Goal: Task Accomplishment & Management: Manage account settings

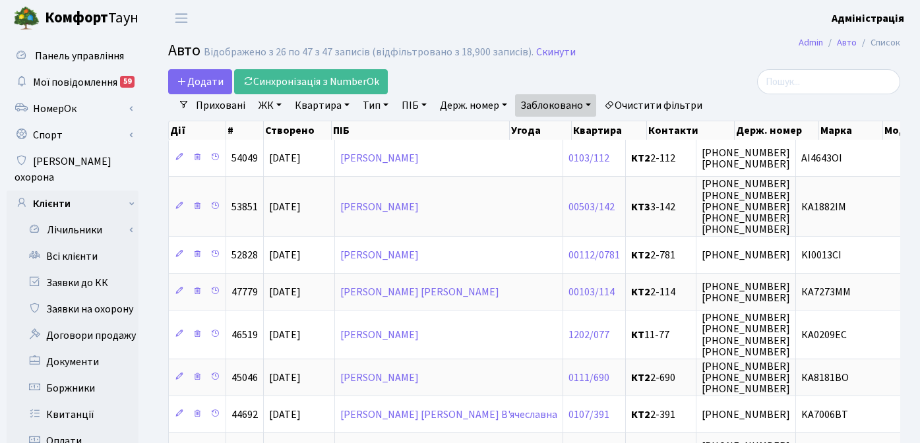
select select "25"
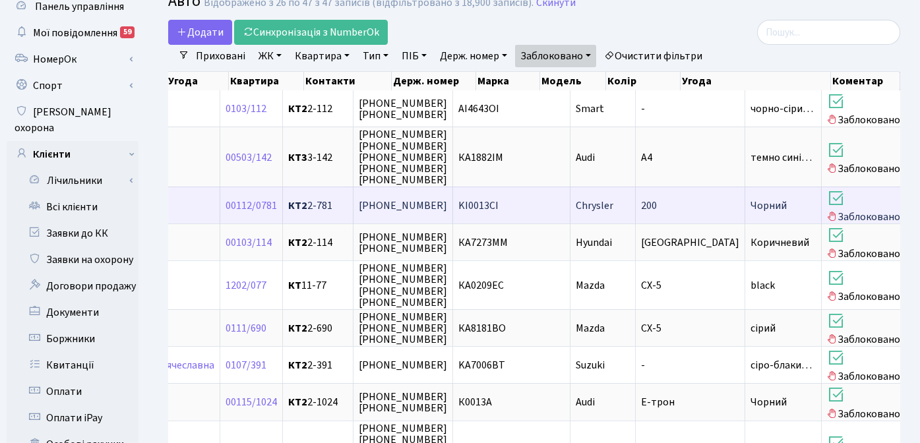
scroll to position [50, 0]
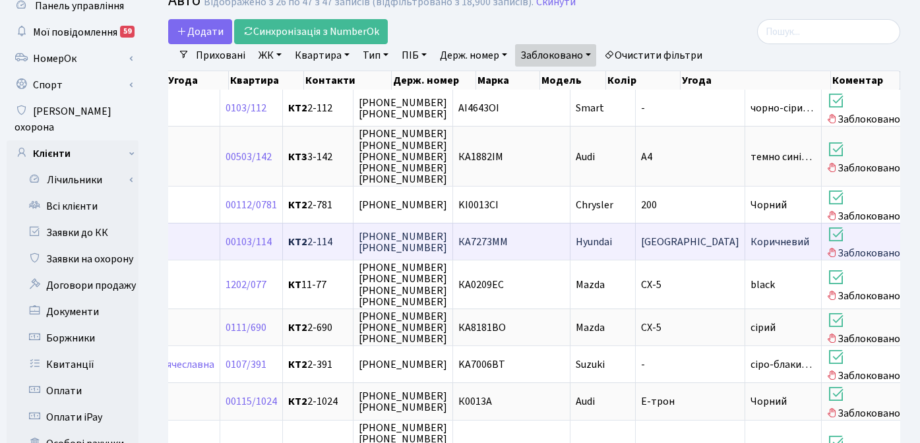
click at [459, 244] on span "КА7273ММ" at bounding box center [483, 242] width 49 height 15
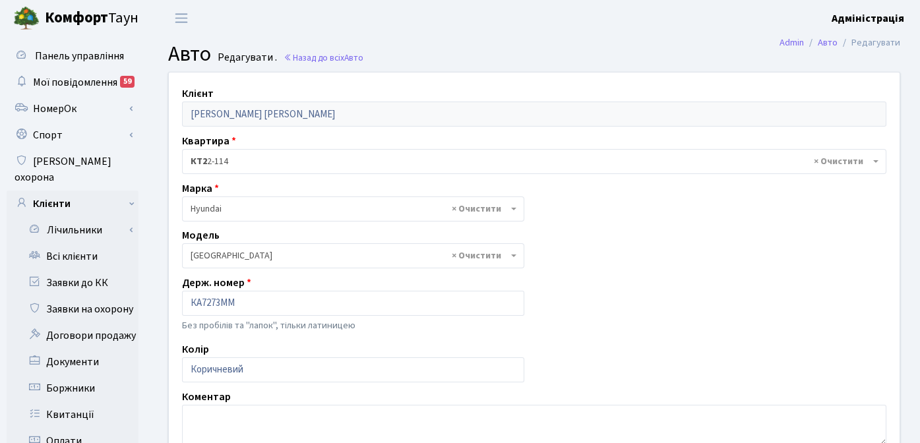
select select "1040"
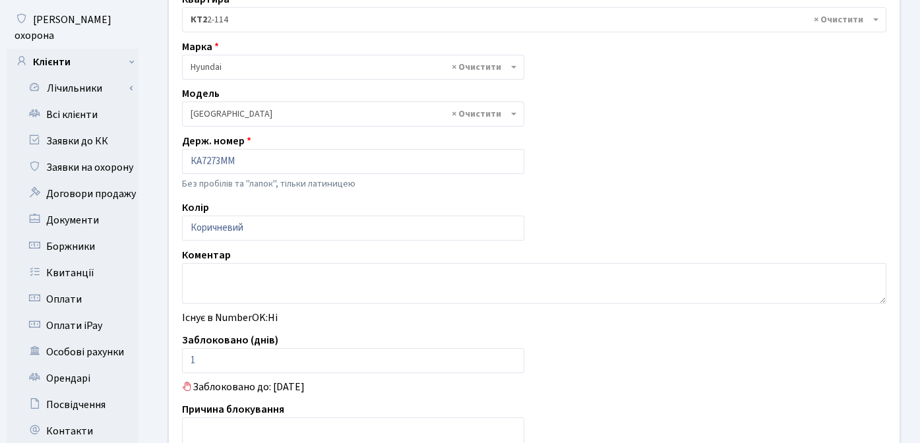
scroll to position [143, 0]
drag, startPoint x: 511, startPoint y: 363, endPoint x: 533, endPoint y: 358, distance: 22.9
type input "0"
click at [511, 363] on input "0" at bounding box center [353, 360] width 342 height 25
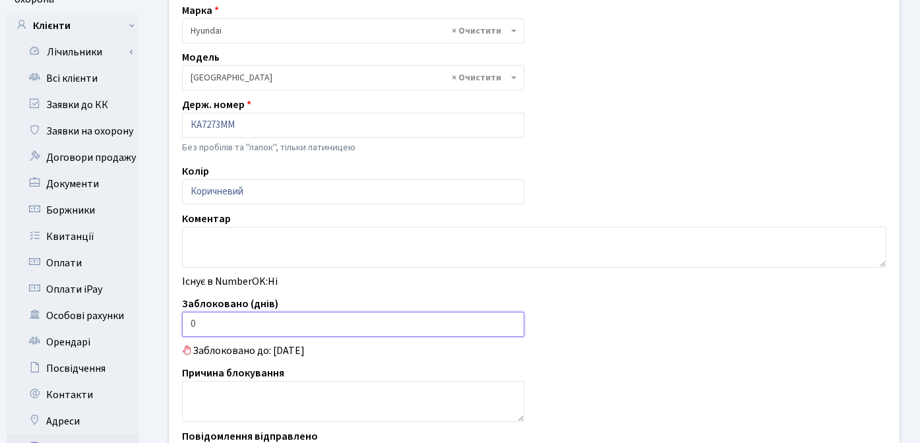
scroll to position [378, 0]
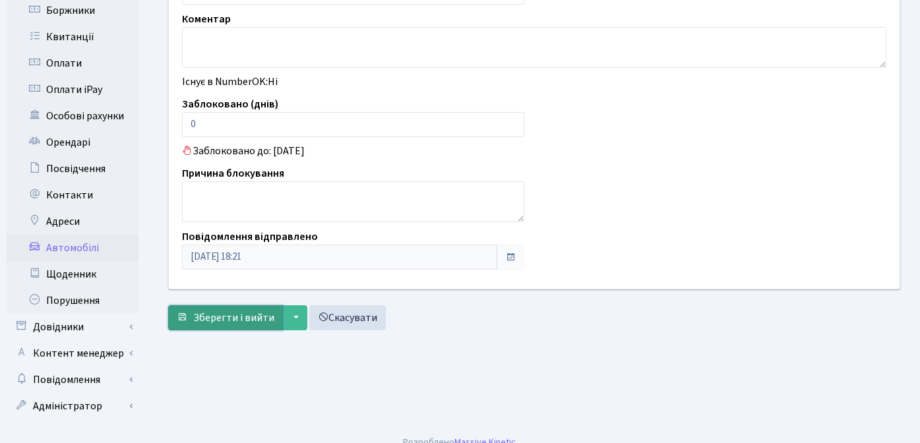
click at [229, 316] on span "Зберегти і вийти" at bounding box center [233, 318] width 81 height 15
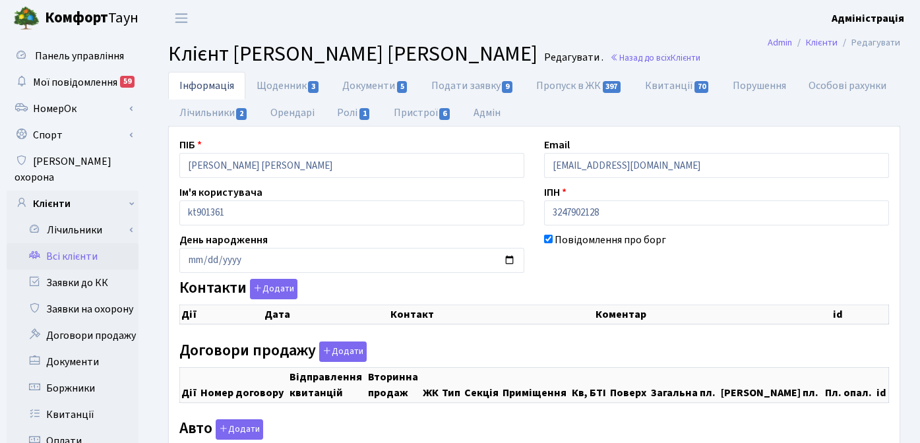
checkbox input "true"
select select "25"
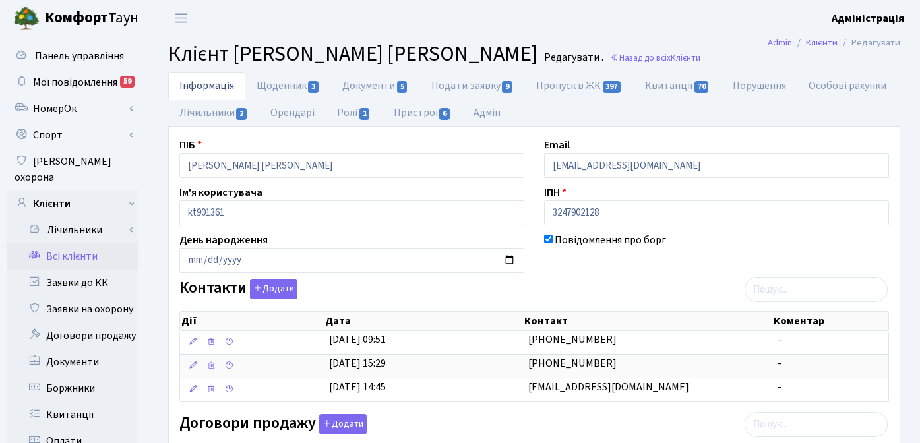
click at [673, 30] on header "Комфорт Таун Адміністрація Мій обліковий запис Вийти" at bounding box center [460, 18] width 920 height 36
click at [511, 23] on header "Комфорт Таун Адміністрація Мій обліковий запис Вийти" at bounding box center [460, 18] width 920 height 36
click at [433, 12] on header "Комфорт Таун Адміністрація Мій обліковий запис Вийти" at bounding box center [460, 18] width 920 height 36
click at [529, 24] on header "Комфорт Таун Адміністрація Мій обліковий запис Вийти" at bounding box center [460, 18] width 920 height 36
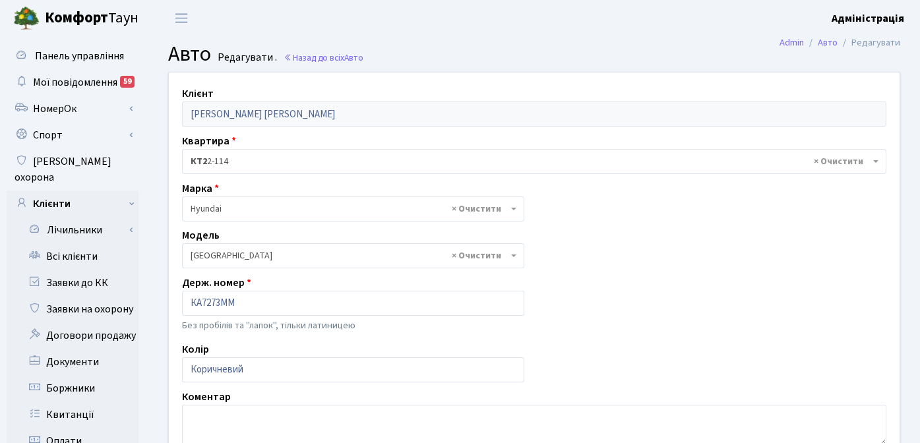
select select "1040"
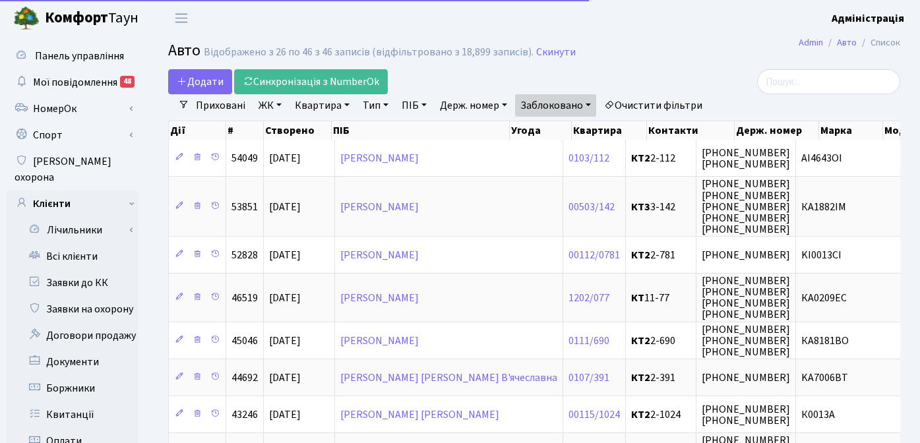
select select "25"
click at [650, 103] on link "Очистити фільтри" at bounding box center [653, 105] width 109 height 22
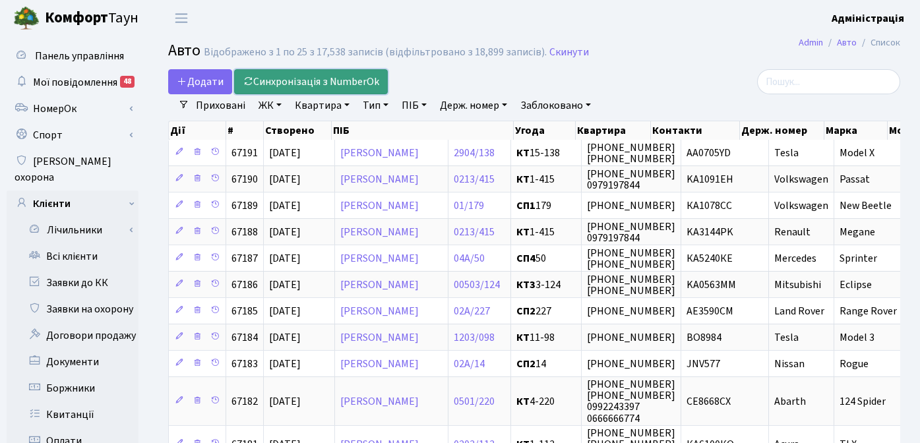
click at [312, 82] on link "Синхронізація з NumberOk" at bounding box center [311, 81] width 154 height 25
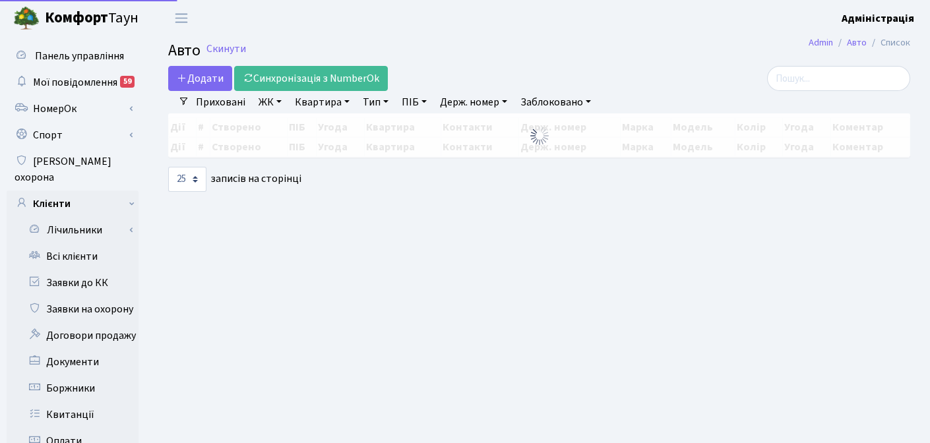
select select "25"
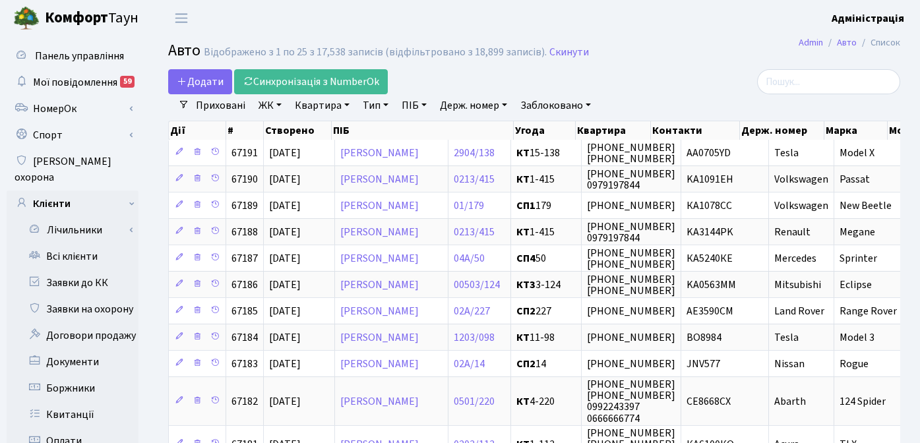
click at [726, 70] on div at bounding box center [785, 81] width 231 height 25
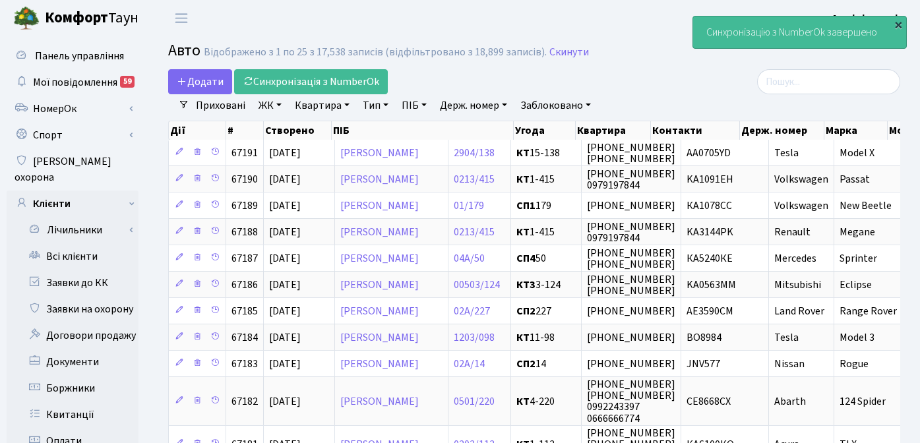
click at [897, 24] on div "×" at bounding box center [898, 24] width 13 height 13
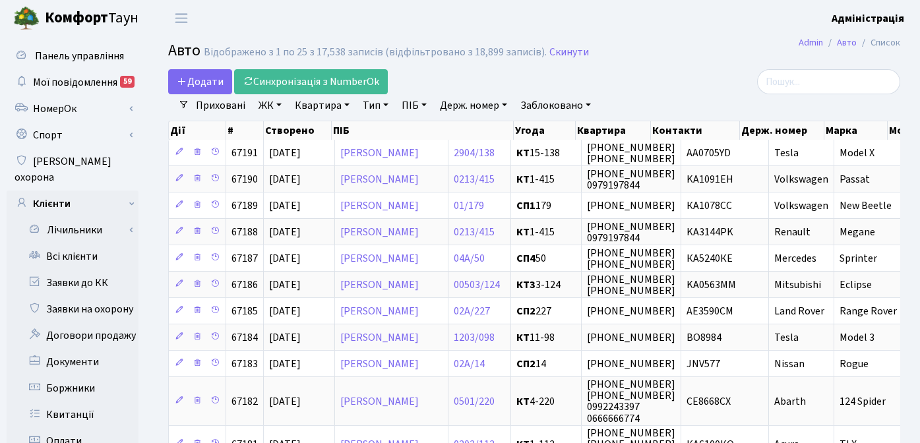
click at [652, 71] on div "Додати Синхронізація з NumberOk" at bounding box center [408, 81] width 501 height 25
click at [477, 104] on link "Держ. номер" at bounding box center [474, 105] width 78 height 22
type input "9025"
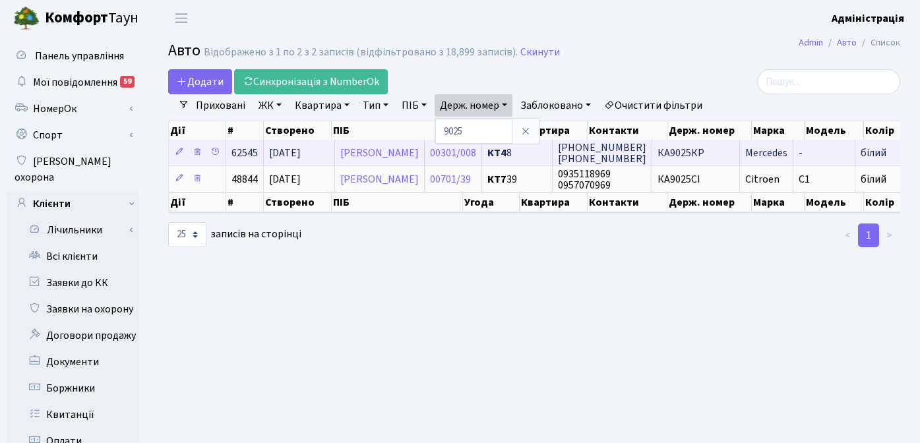
click at [700, 150] on span "КА9025КР" at bounding box center [681, 153] width 47 height 15
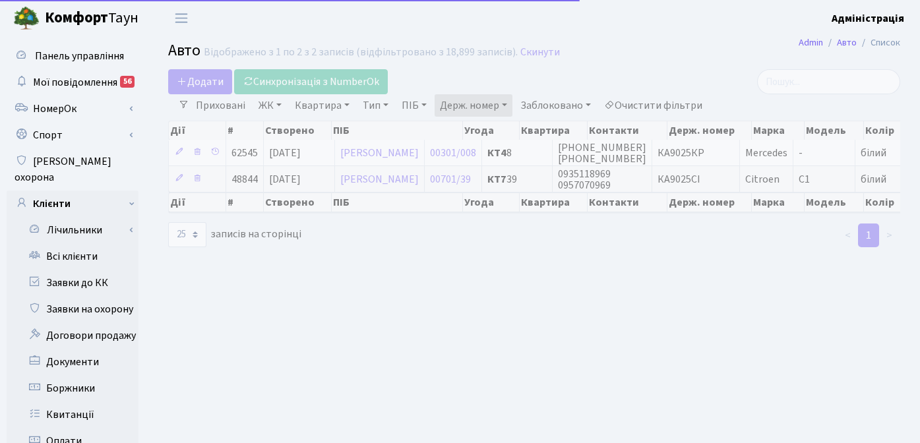
select select "25"
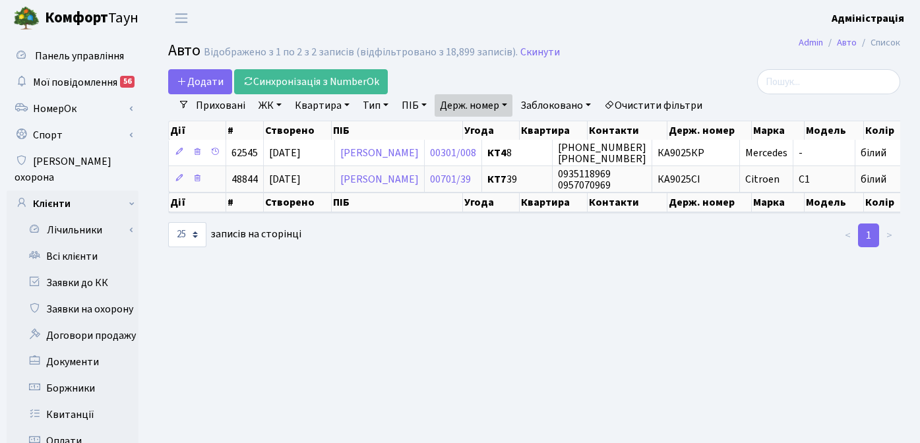
click at [637, 285] on main "Admin Авто Список Авто Відображено з 1 по 2 з 2 записів (відфільтровано з 18,89…" at bounding box center [534, 420] width 772 height 768
click at [483, 106] on link "Держ. номер" at bounding box center [474, 105] width 78 height 22
drag, startPoint x: 479, startPoint y: 131, endPoint x: 440, endPoint y: 132, distance: 38.9
click at [440, 132] on input "9025" at bounding box center [473, 131] width 77 height 25
type input "6825"
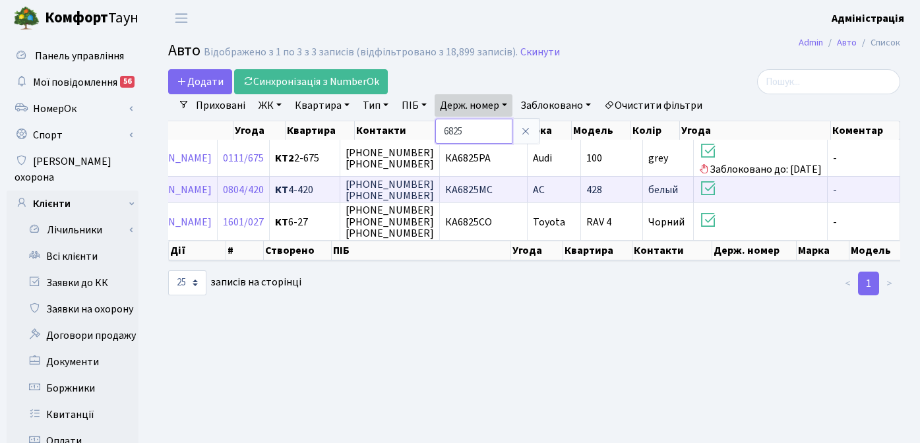
scroll to position [0, 278]
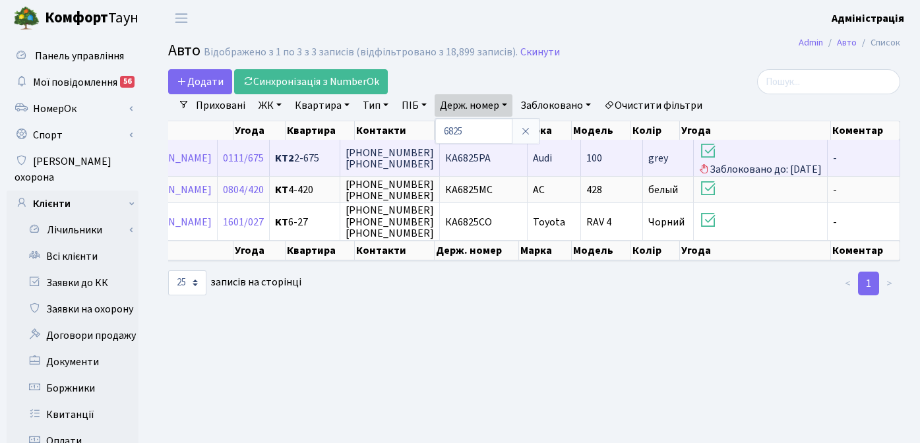
click at [469, 160] on span "КА6825РА" at bounding box center [468, 158] width 46 height 15
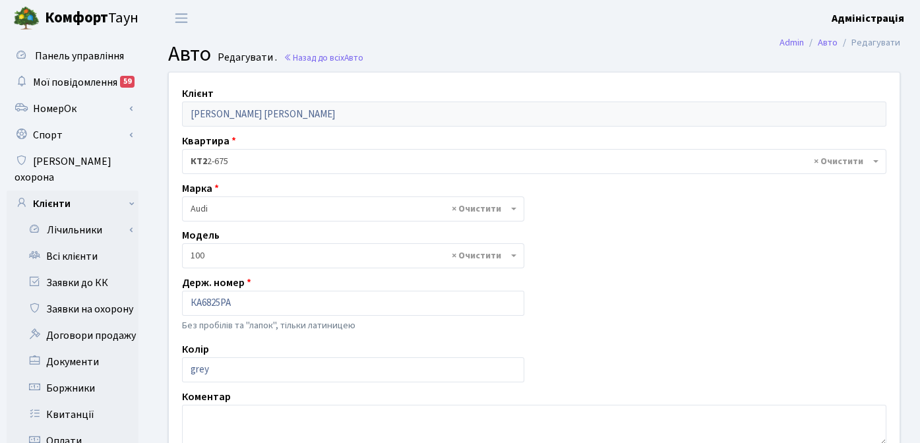
select select "138"
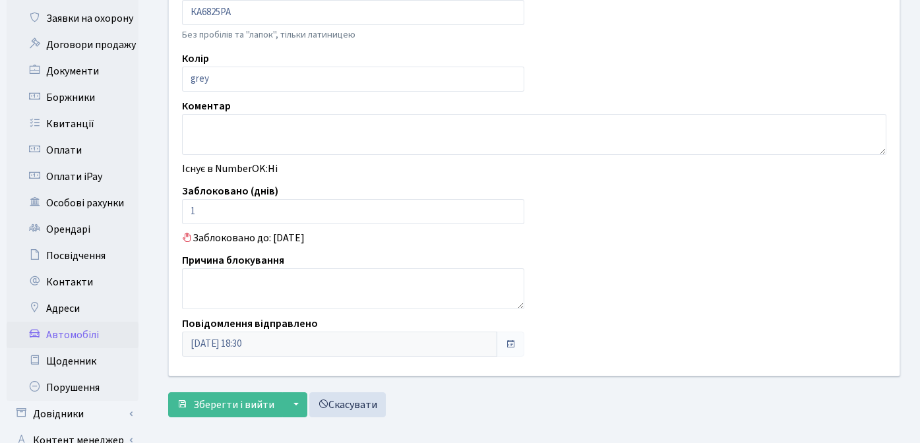
scroll to position [378, 0]
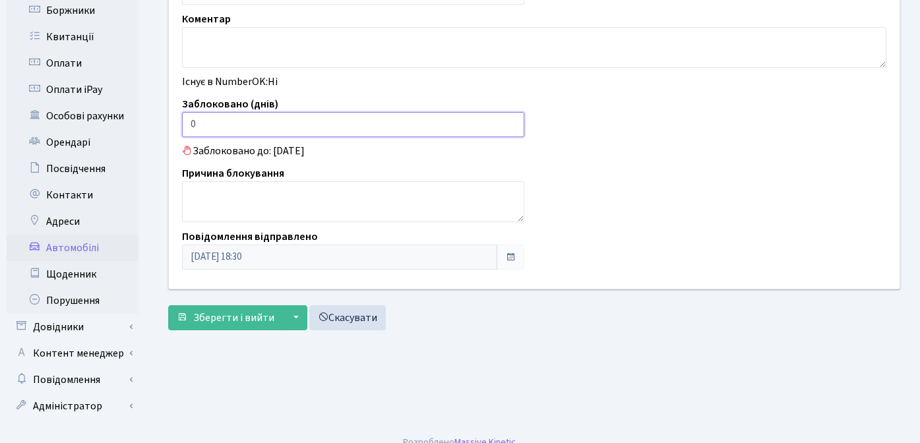
type input "0"
click at [513, 127] on input "0" at bounding box center [353, 124] width 342 height 25
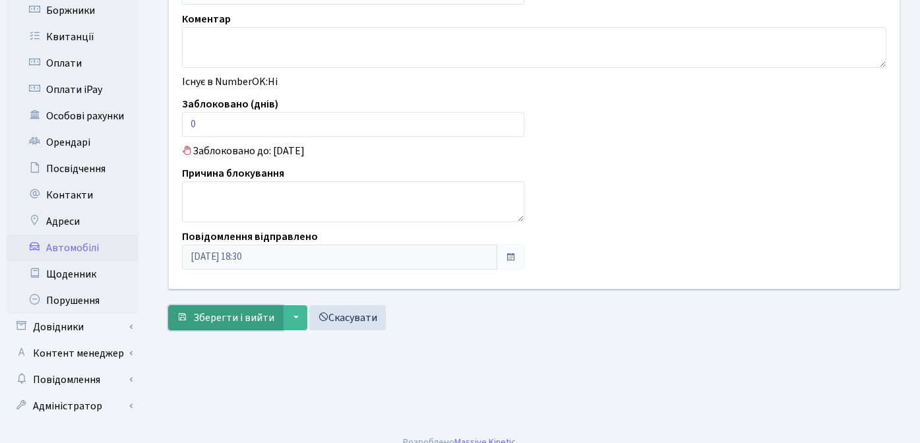
click at [220, 321] on span "Зберегти і вийти" at bounding box center [233, 318] width 81 height 15
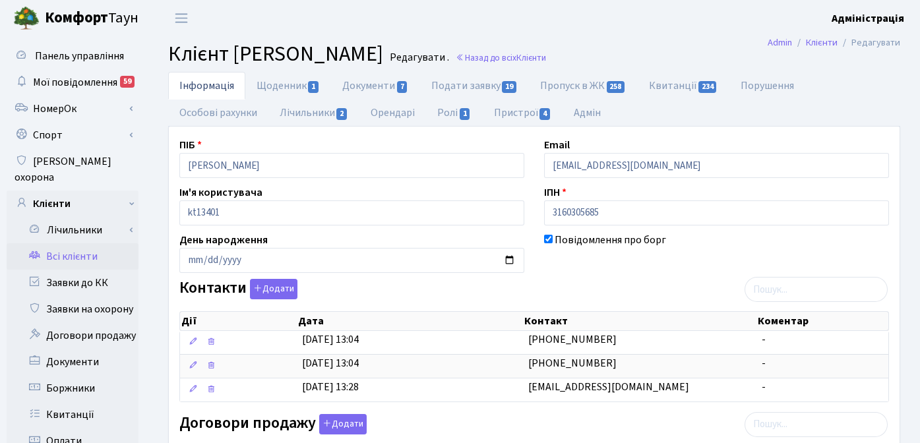
drag, startPoint x: 170, startPoint y: 55, endPoint x: 567, endPoint y: 63, distance: 396.6
click at [383, 63] on span "Клієнт [PERSON_NAME]" at bounding box center [275, 54] width 215 height 30
click at [383, 46] on span "Клієнт [PERSON_NAME]" at bounding box center [275, 54] width 215 height 30
drag, startPoint x: 234, startPoint y: 57, endPoint x: 567, endPoint y: 59, distance: 332.5
click at [383, 59] on span "Клієнт [PERSON_NAME]" at bounding box center [275, 54] width 215 height 30
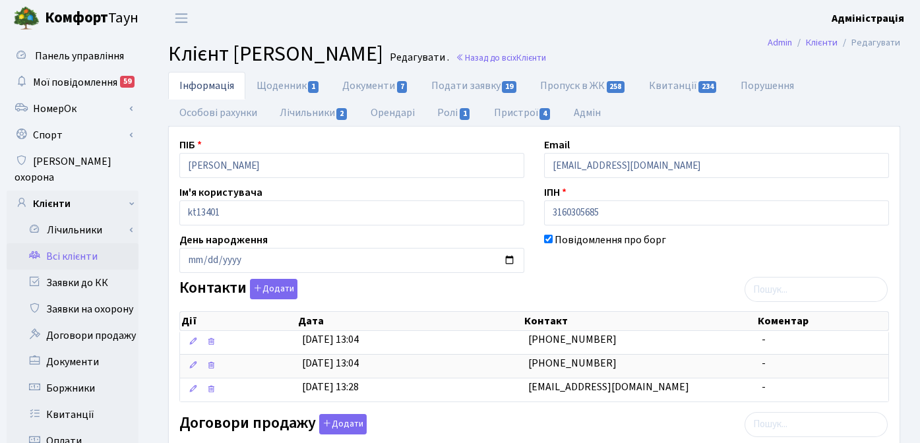
click at [383, 53] on span "Клієнт Антипенко Катерина Олександрівна" at bounding box center [275, 54] width 215 height 30
drag, startPoint x: 235, startPoint y: 55, endPoint x: 567, endPoint y: 59, distance: 331.9
click at [383, 59] on span "Клієнт Антипенко Катерина Олександрівна" at bounding box center [275, 54] width 215 height 30
click at [334, 50] on span "Клієнт Антипенко Катерина Олександрівна" at bounding box center [275, 54] width 215 height 30
drag, startPoint x: 234, startPoint y: 53, endPoint x: 562, endPoint y: 57, distance: 327.9
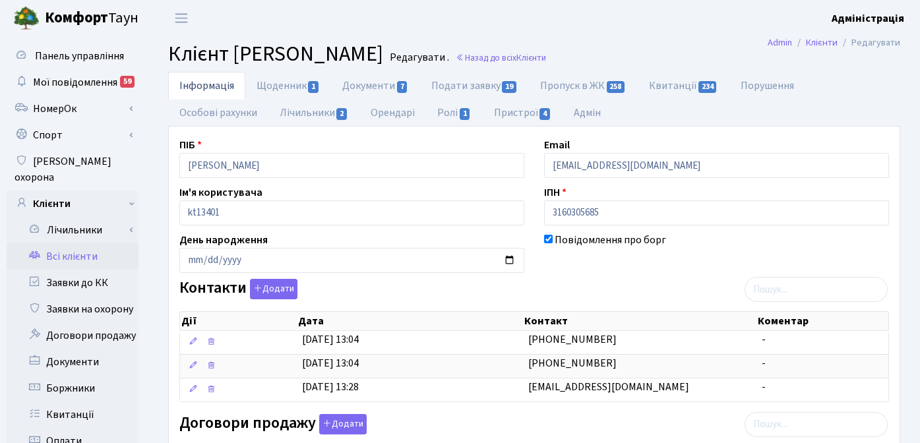
click at [570, 57] on h2 "Клієнт Антипенко Катерина Олександрівна Редагувати . Назад до всіх Клієнти" at bounding box center [534, 54] width 732 height 25
click at [383, 55] on span "Клієнт Антипенко Катерина Олександрівна" at bounding box center [275, 54] width 215 height 30
click at [575, 7] on header "Комфорт Таун Адміністрація Мій обліковий запис Вийти" at bounding box center [460, 18] width 920 height 36
click at [546, 61] on link "Назад до всіх Клієнти" at bounding box center [501, 57] width 90 height 13
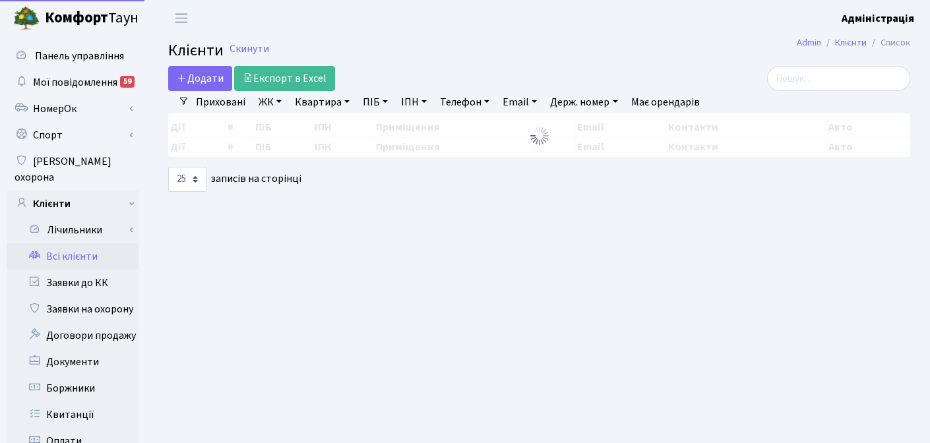
select select "25"
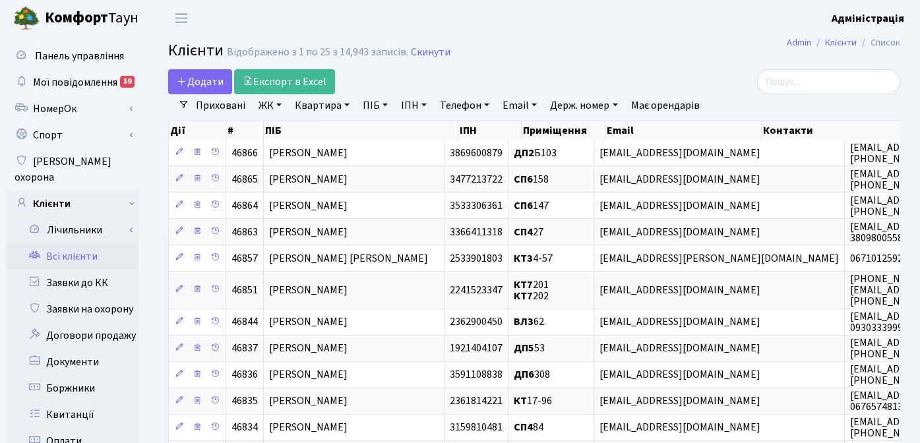
click at [625, 63] on h2 "Клієнти Відображено з 1 по 25 з 14,943 записів. Скинути" at bounding box center [534, 53] width 732 height 22
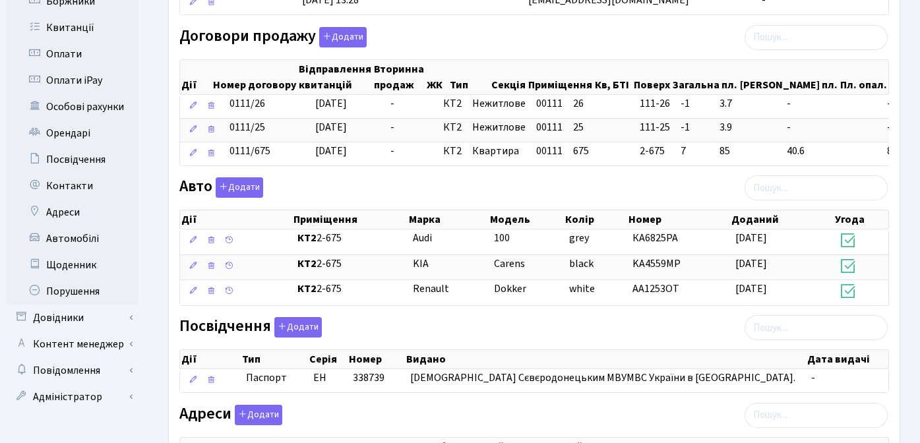
scroll to position [395, 0]
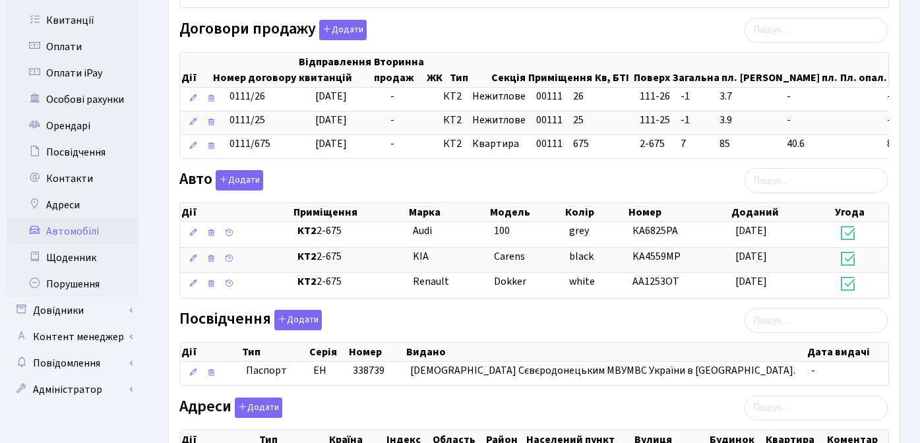
click at [88, 218] on link "Автомобілі" at bounding box center [73, 231] width 132 height 26
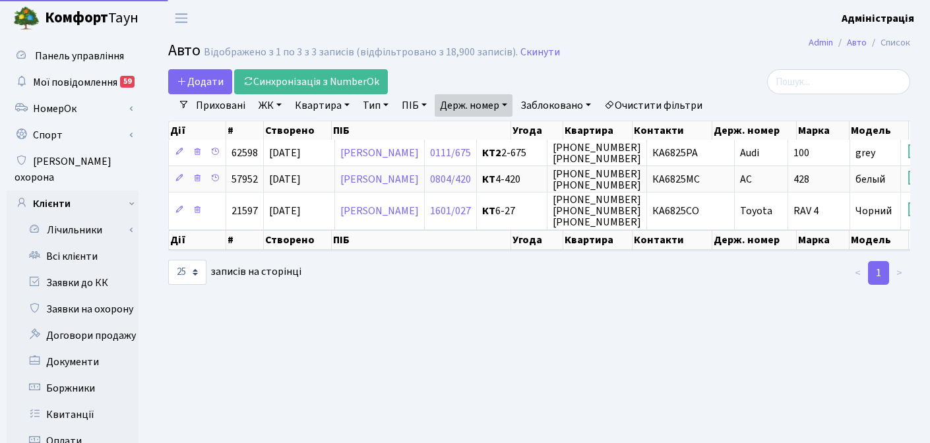
select select "25"
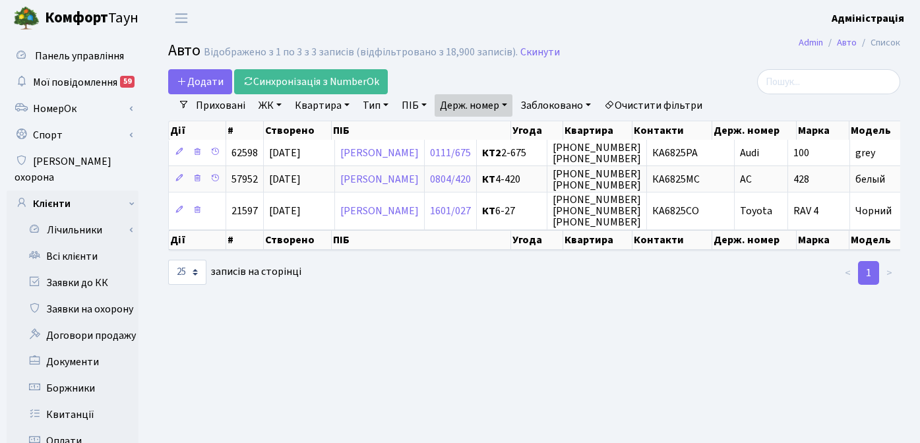
click at [653, 108] on link "Очистити фільтри" at bounding box center [653, 105] width 109 height 22
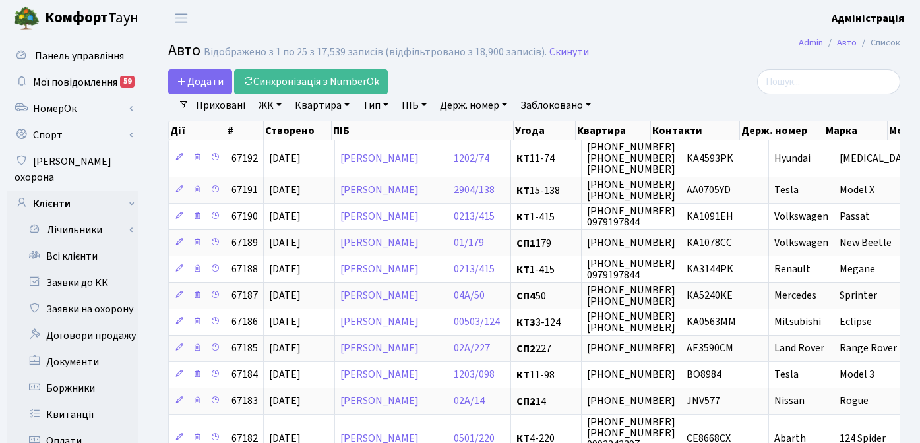
click at [662, 94] on li "Очистити фільтри" at bounding box center [653, 105] width 109 height 22
click at [451, 107] on link "Держ. номер" at bounding box center [474, 105] width 78 height 22
type input "1018"
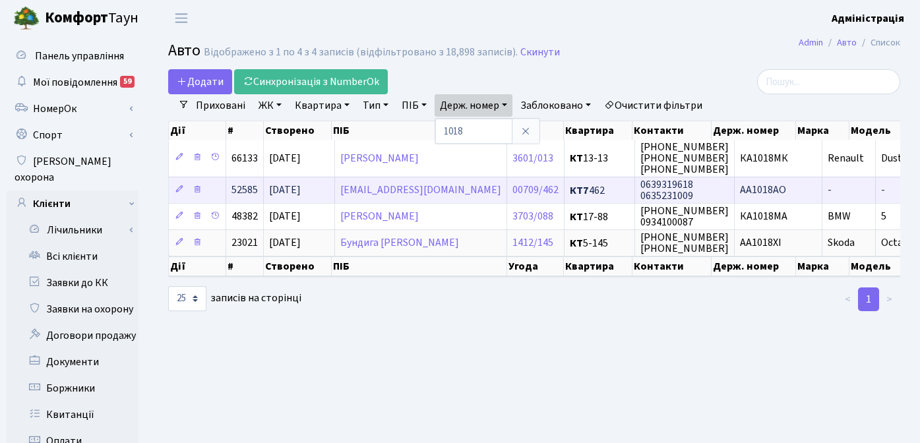
click at [748, 188] on span "АА1018АО" at bounding box center [763, 190] width 46 height 15
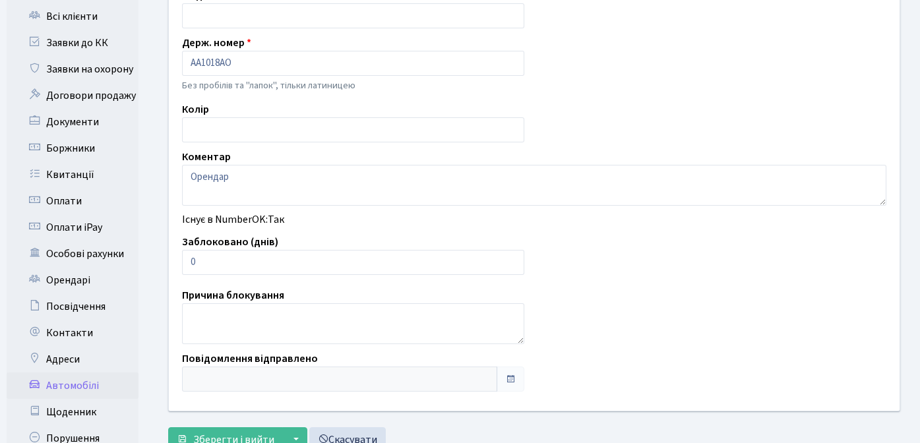
scroll to position [289, 0]
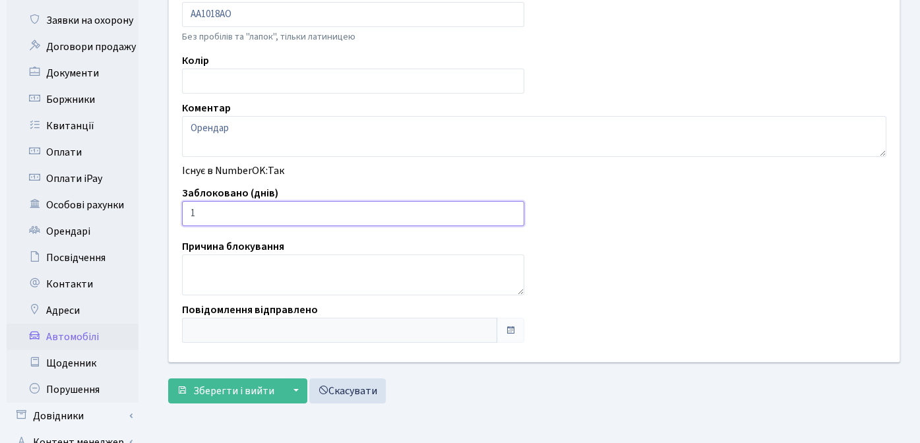
type input "1"
click at [511, 210] on input "1" at bounding box center [353, 213] width 342 height 25
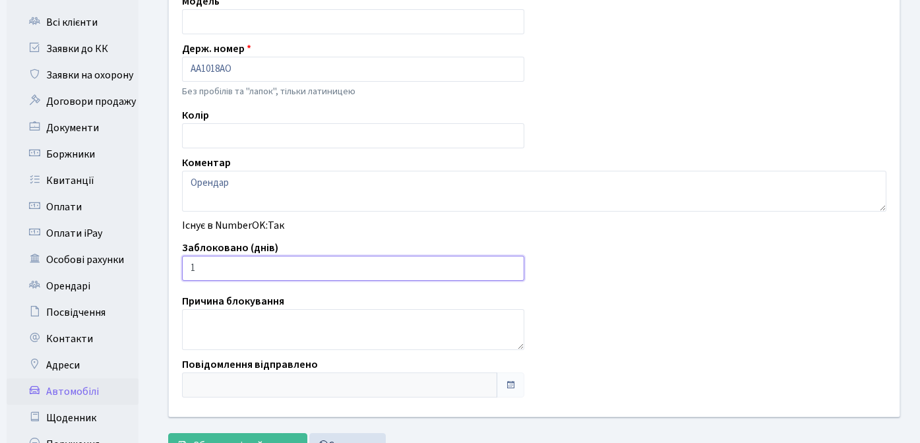
scroll to position [247, 0]
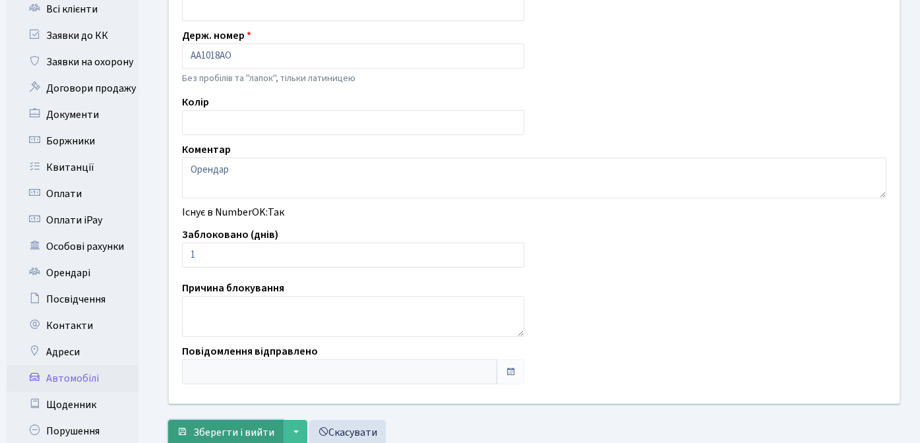
click at [234, 429] on span "Зберегти і вийти" at bounding box center [233, 433] width 81 height 15
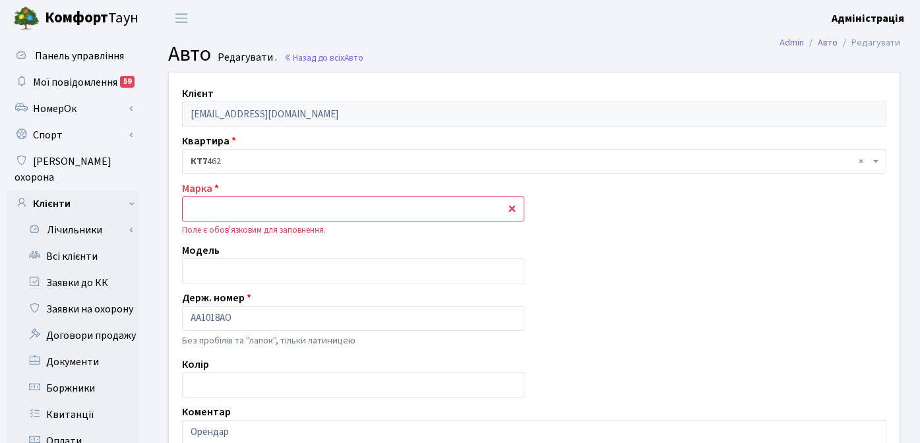
click at [363, 216] on input "text" at bounding box center [353, 209] width 342 height 25
click at [478, 212] on input "d" at bounding box center [353, 209] width 342 height 25
click at [612, 213] on div "Клієнт [EMAIL_ADDRESS][DOMAIN_NAME] Квартира - <b>КТ7</b>&nbsp;&nbsp;&nbsp;462 …" at bounding box center [534, 370] width 751 height 594
click at [511, 210] on input "d" at bounding box center [353, 209] width 342 height 25
click at [569, 206] on div "Клієнт Godlevskayakatia1@gmail.com Квартира - <b>КТ7</b>&nbsp;&nbsp;&nbsp;462 ×…" at bounding box center [534, 370] width 751 height 594
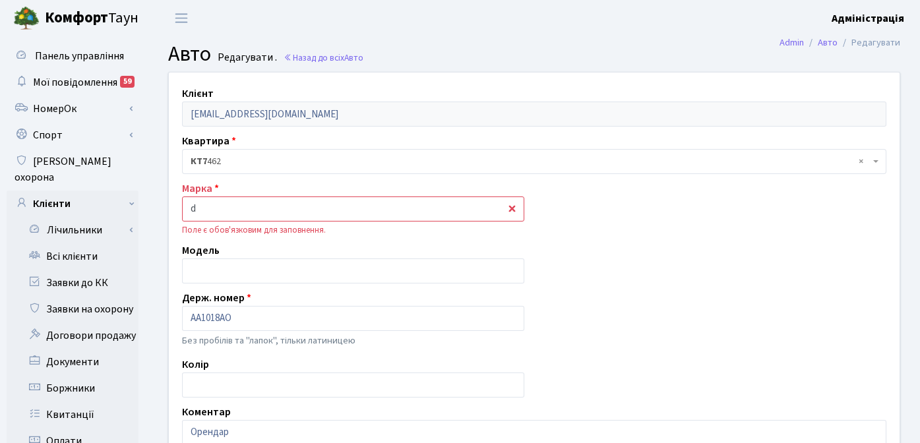
click at [257, 197] on input "d" at bounding box center [353, 209] width 342 height 25
click at [273, 209] on input "d" at bounding box center [353, 209] width 342 height 25
type input "daewoo"
click at [658, 289] on div "Клієнт Godlevskayakatia1@gmail.com Квартира - <b>КТ7</b>&nbsp;&nbsp;&nbsp;462 ×…" at bounding box center [534, 370] width 751 height 594
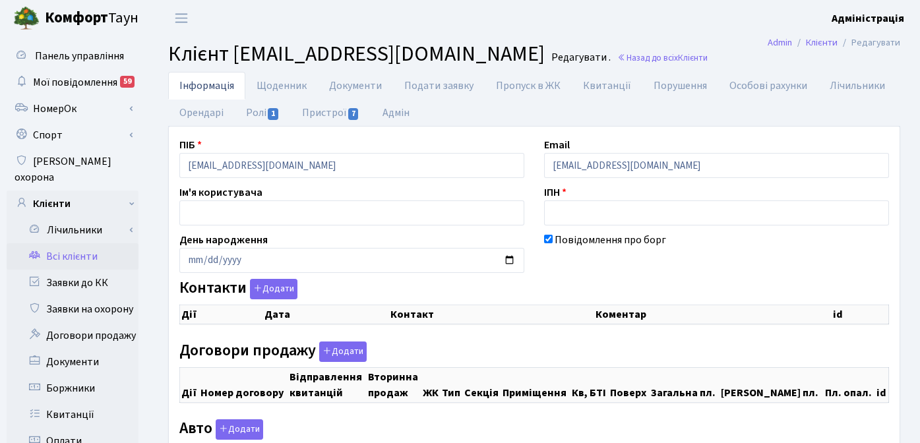
checkbox input "true"
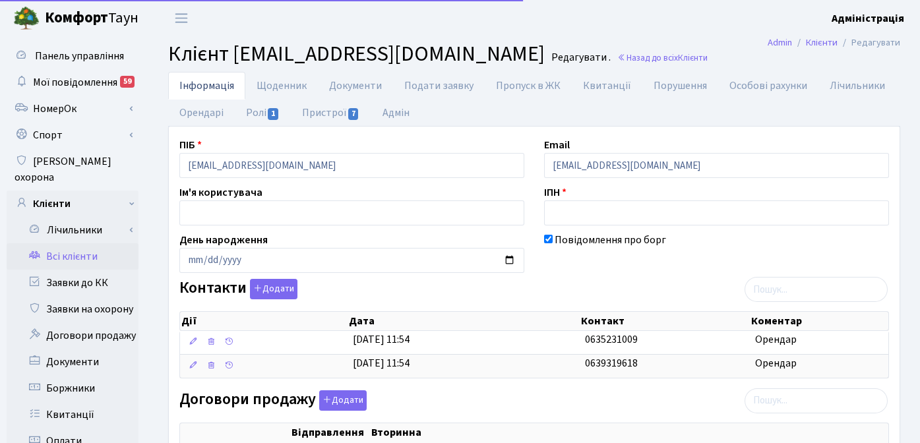
scroll to position [496, 0]
